Goal: Task Accomplishment & Management: Manage account settings

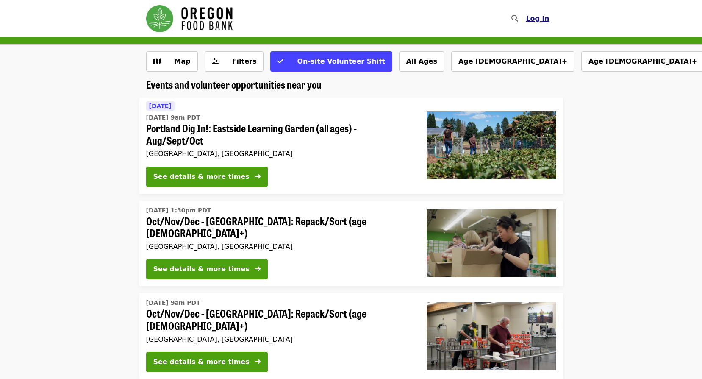
click at [545, 19] on span "Log in" at bounding box center [537, 18] width 23 height 8
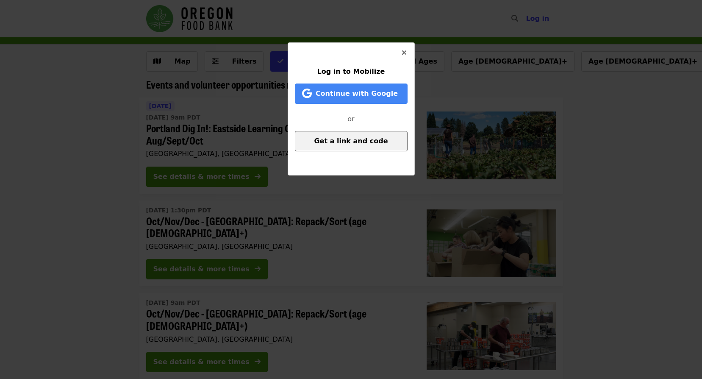
click at [347, 137] on span "Get a link and code" at bounding box center [351, 141] width 74 height 8
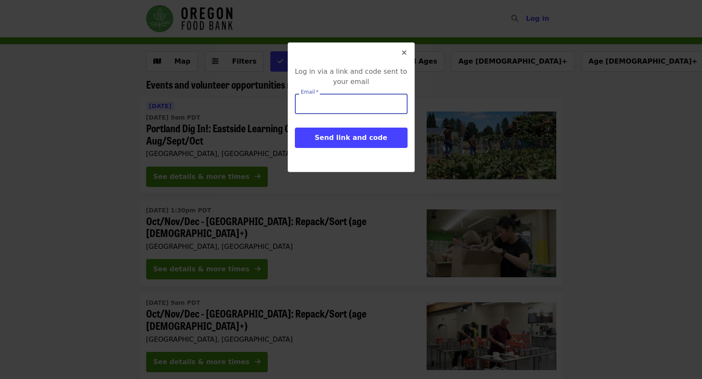
click at [344, 105] on input "Email   *" at bounding box center [351, 104] width 113 height 20
type input "**********"
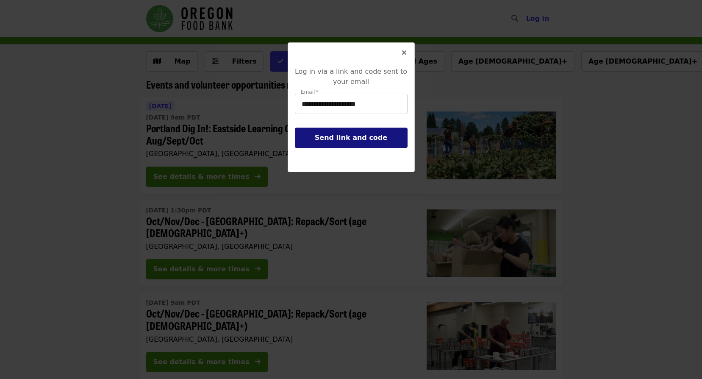
click at [344, 137] on span "Send link and code" at bounding box center [351, 138] width 72 height 8
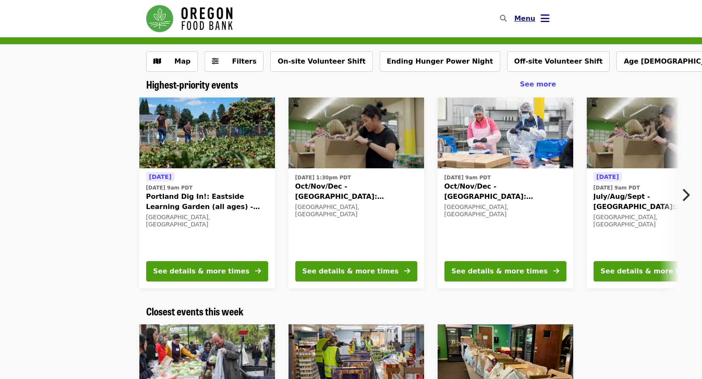
click at [540, 18] on button "Menu" at bounding box center [532, 18] width 49 height 20
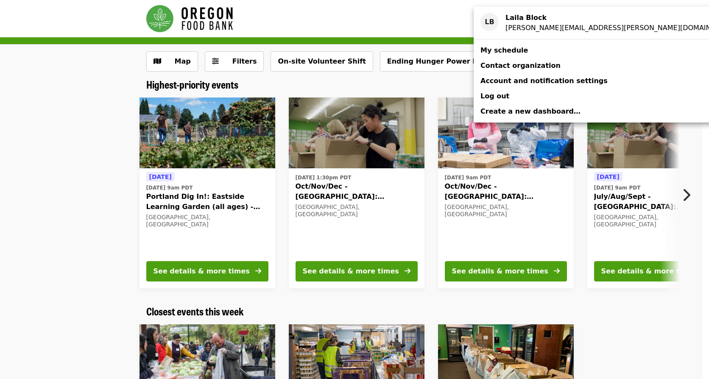
click at [514, 50] on span "My schedule" at bounding box center [503, 50] width 47 height 8
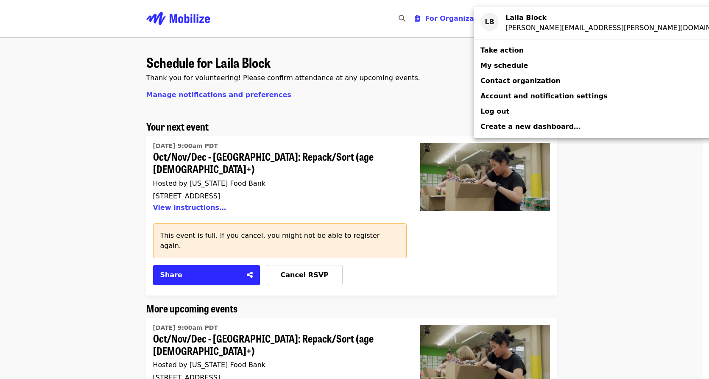
click at [624, 232] on div "Account menu" at bounding box center [354, 189] width 709 height 379
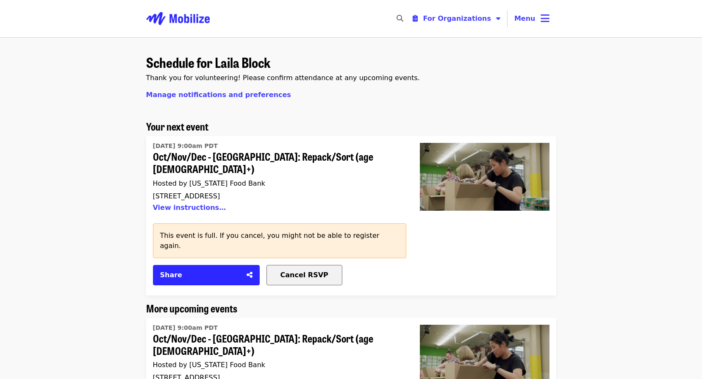
click at [324, 270] on div "Cancel RSVP" at bounding box center [304, 275] width 75 height 10
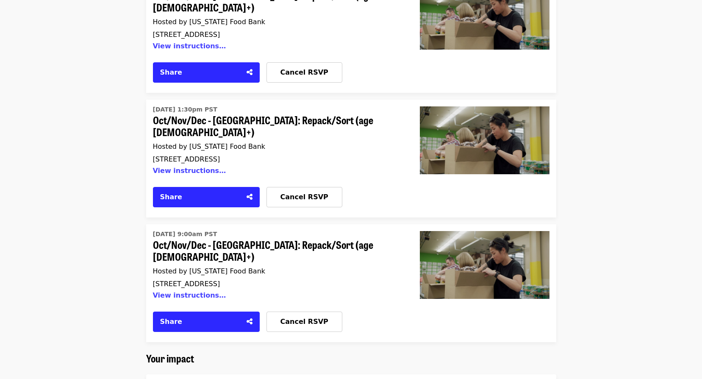
scroll to position [636, 0]
